Goal: Navigation & Orientation: Find specific page/section

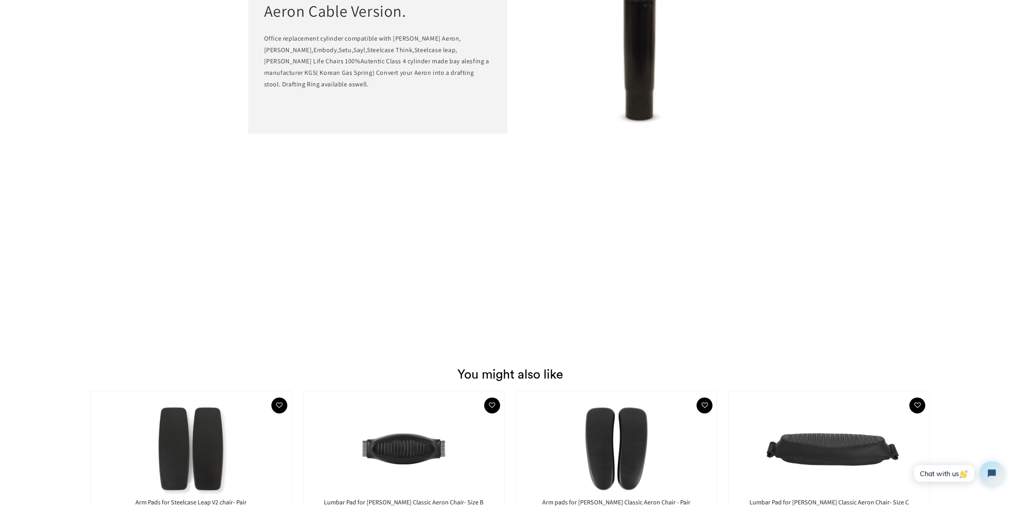
scroll to position [996, 0]
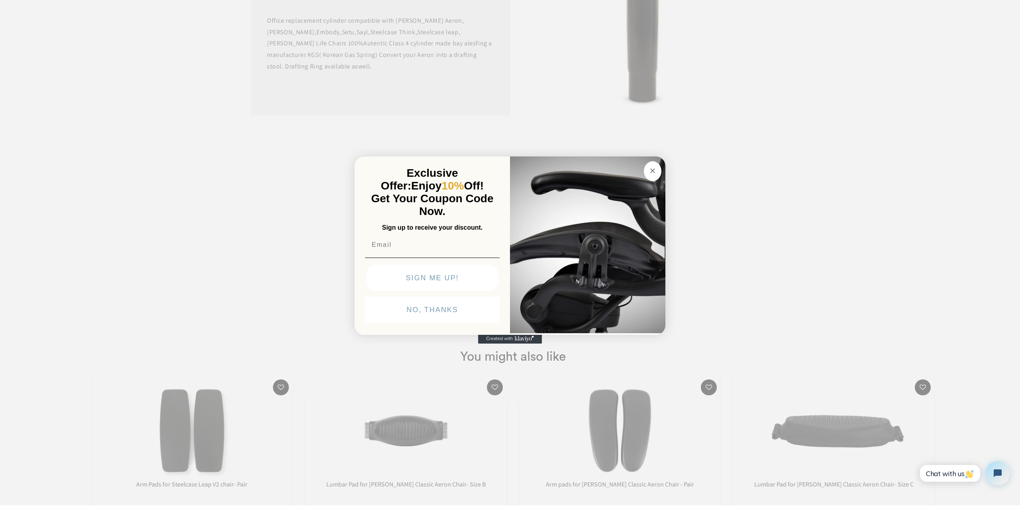
click at [655, 171] on circle "Close dialog" at bounding box center [652, 170] width 9 height 9
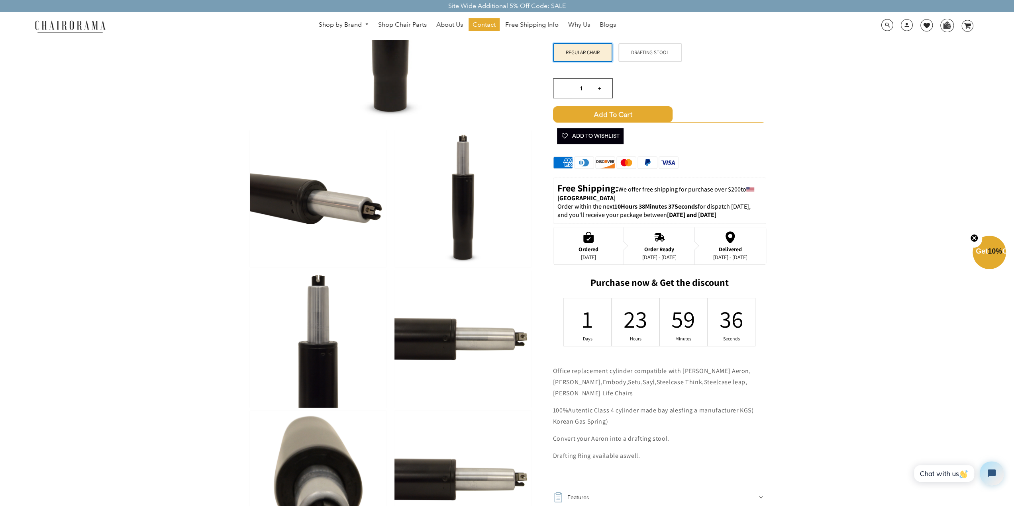
scroll to position [40, 0]
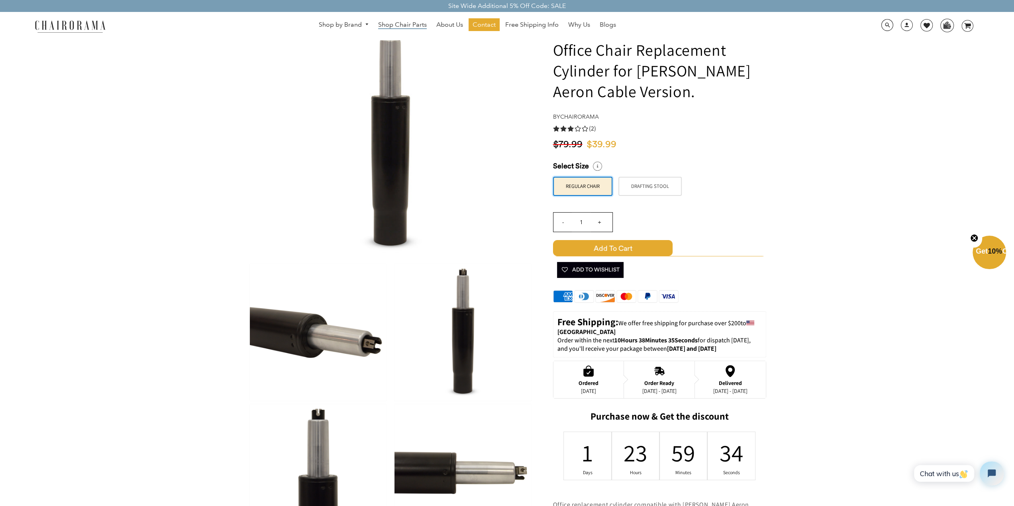
click at [413, 24] on span "Shop Chair Parts" at bounding box center [402, 25] width 49 height 8
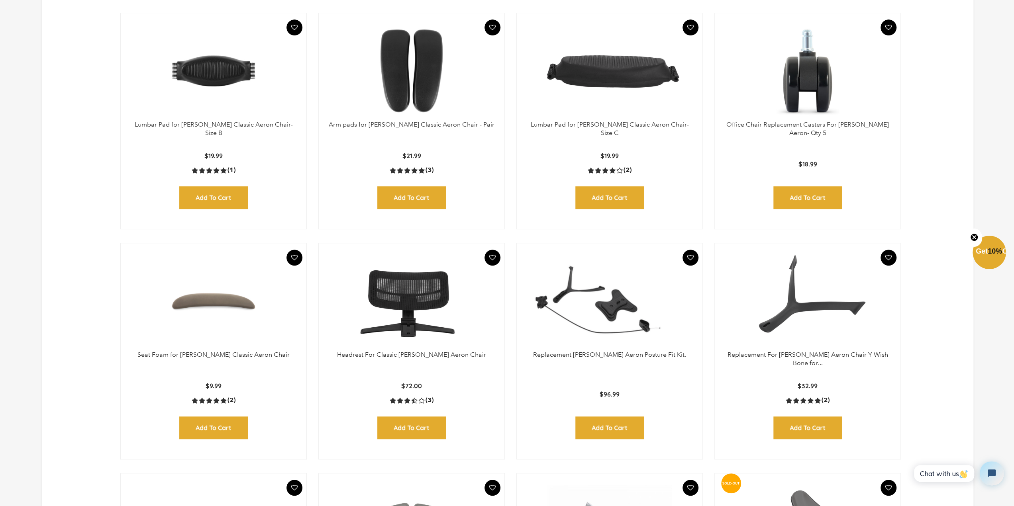
scroll to position [319, 0]
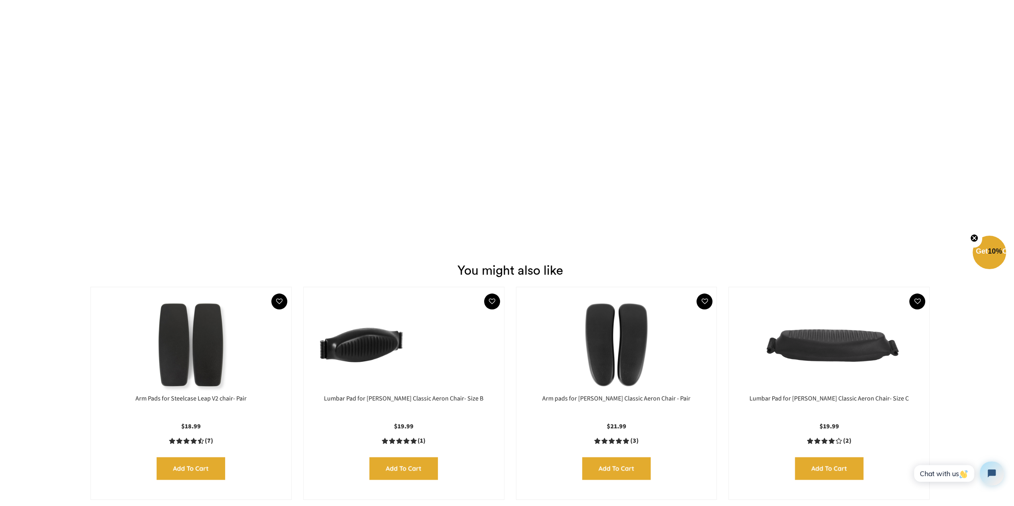
scroll to position [797, 0]
